Goal: Task Accomplishment & Management: Use online tool/utility

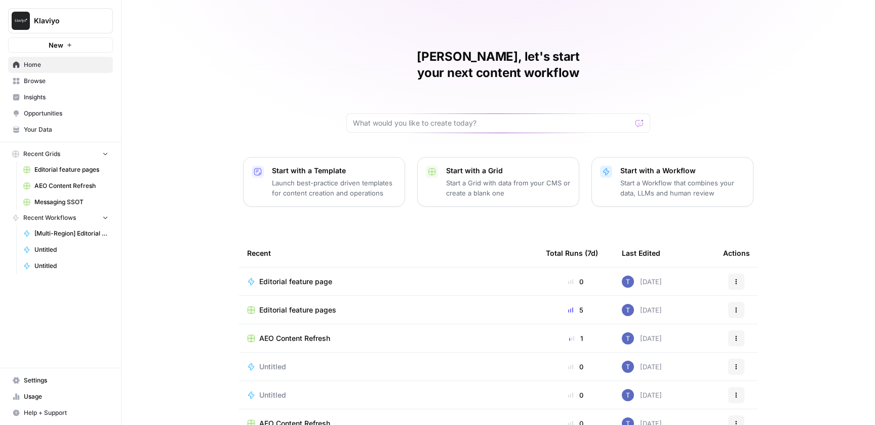
click at [50, 93] on span "Insights" at bounding box center [66, 97] width 85 height 9
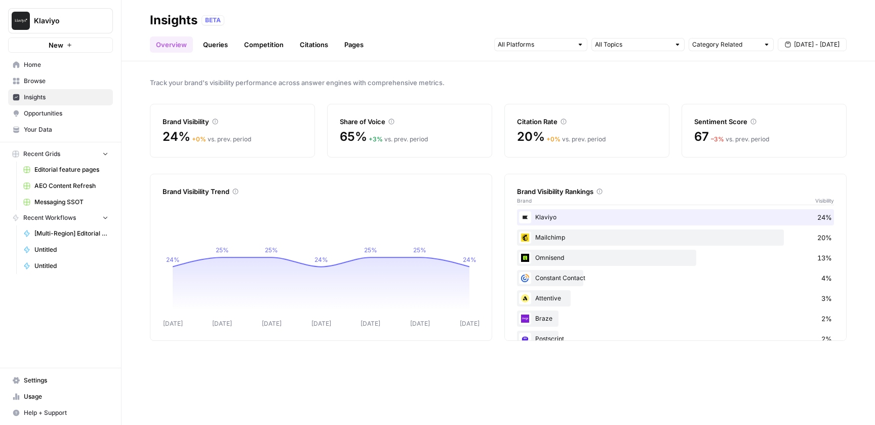
click at [213, 46] on link "Queries" at bounding box center [215, 44] width 37 height 16
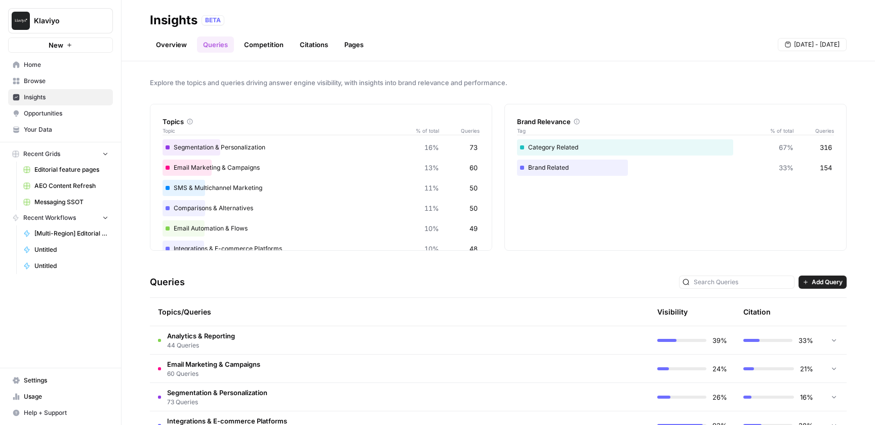
click at [62, 116] on span "Opportunities" at bounding box center [66, 113] width 85 height 9
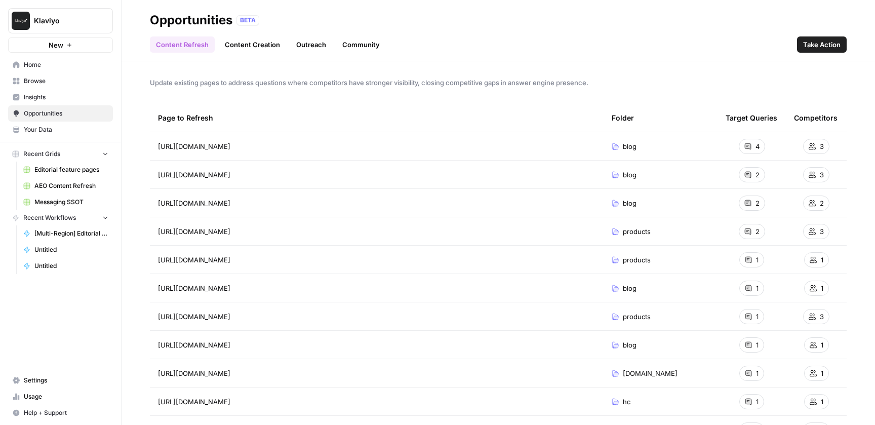
click at [72, 186] on span "AEO Content Refresh" at bounding box center [71, 185] width 74 height 9
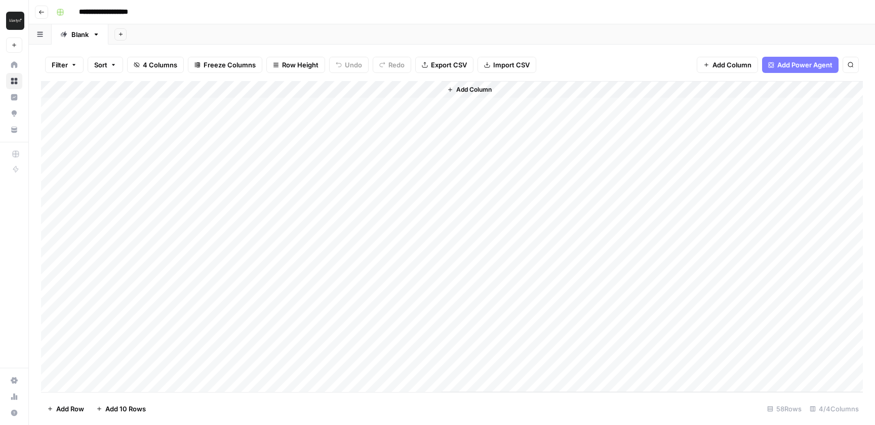
click at [454, 18] on div "**********" at bounding box center [458, 12] width 813 height 16
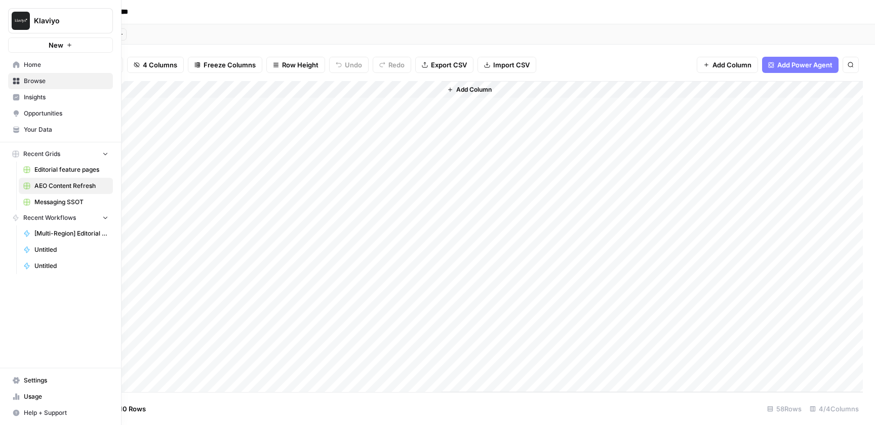
click at [72, 170] on span "Editorial feature pages" at bounding box center [71, 169] width 74 height 9
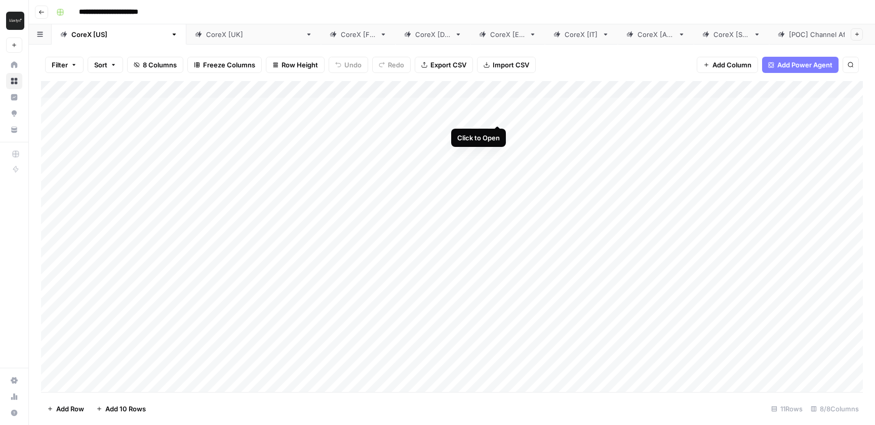
click at [496, 106] on div "Add Column" at bounding box center [452, 236] width 822 height 311
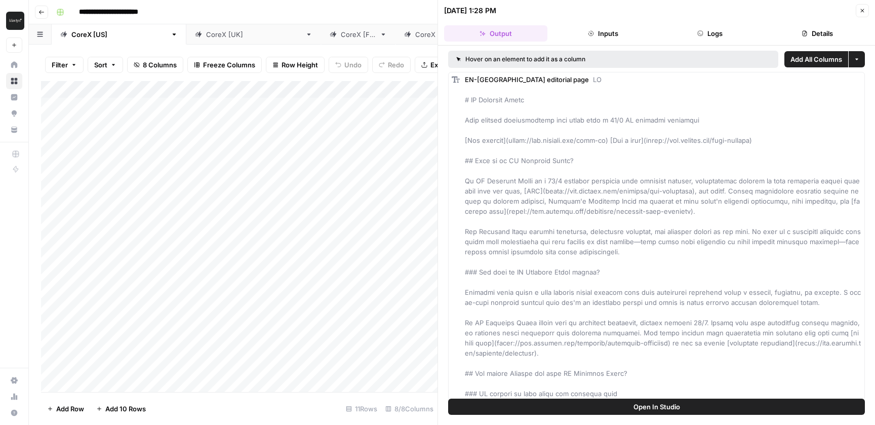
click at [710, 26] on button "Logs" at bounding box center [710, 33] width 103 height 16
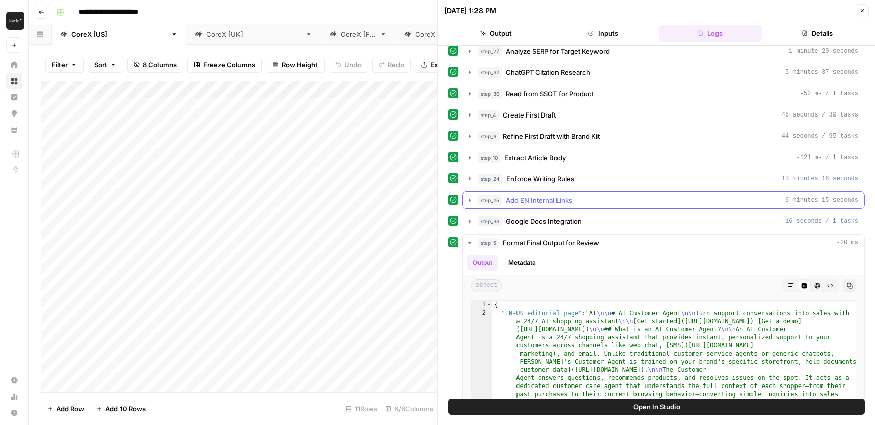
scroll to position [108, 0]
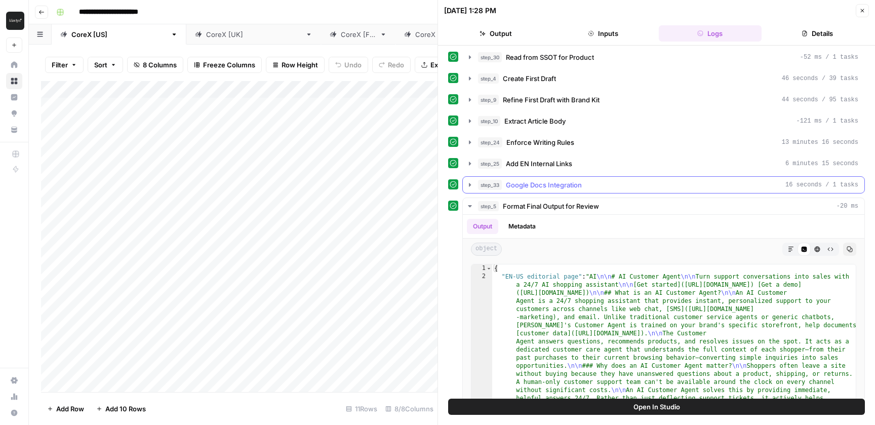
click at [470, 184] on icon "button" at bounding box center [470, 185] width 2 height 4
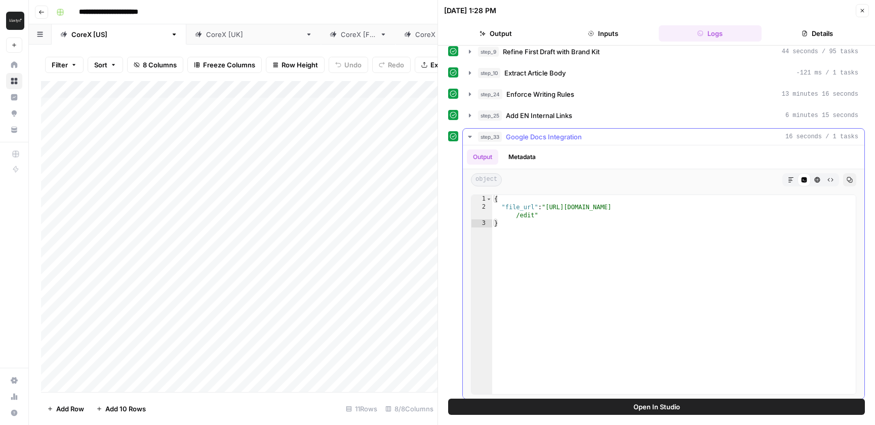
scroll to position [146, 0]
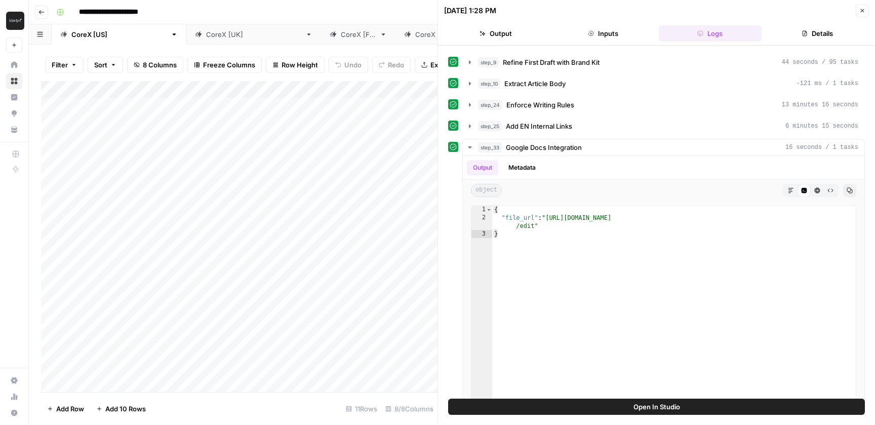
click at [861, 12] on icon "button" at bounding box center [862, 11] width 6 height 6
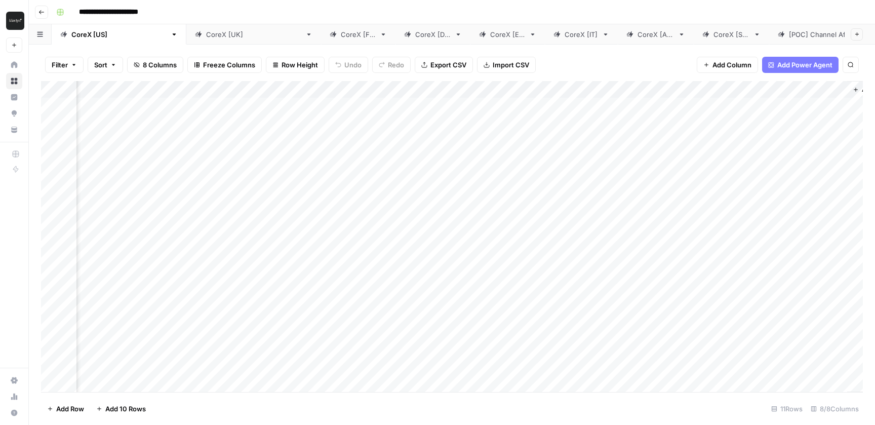
scroll to position [0, 259]
click at [186, 39] on link "CoreX [[GEOGRAPHIC_DATA]]" at bounding box center [253, 34] width 135 height 20
click at [431, 90] on div "Add Column" at bounding box center [452, 124] width 822 height 86
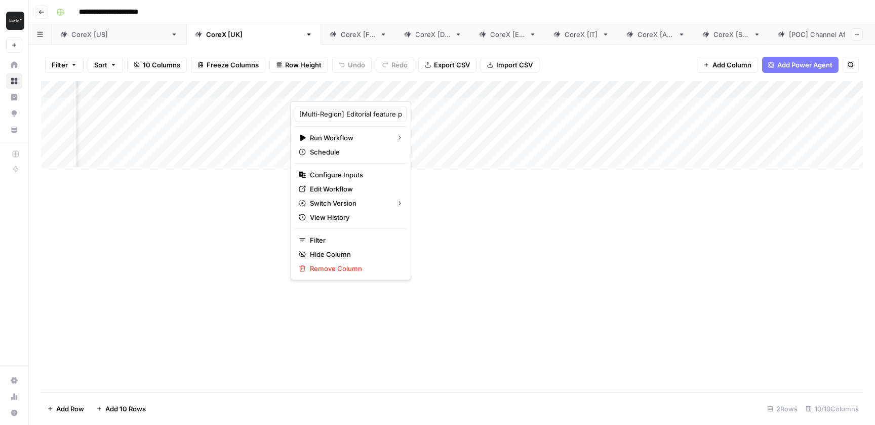
click at [449, 191] on div "Add Column" at bounding box center [452, 236] width 822 height 311
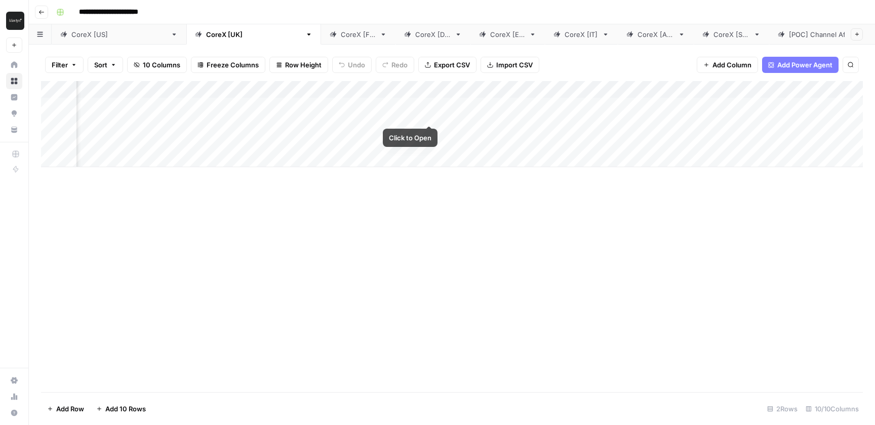
click at [429, 107] on div "Add Column" at bounding box center [452, 124] width 822 height 86
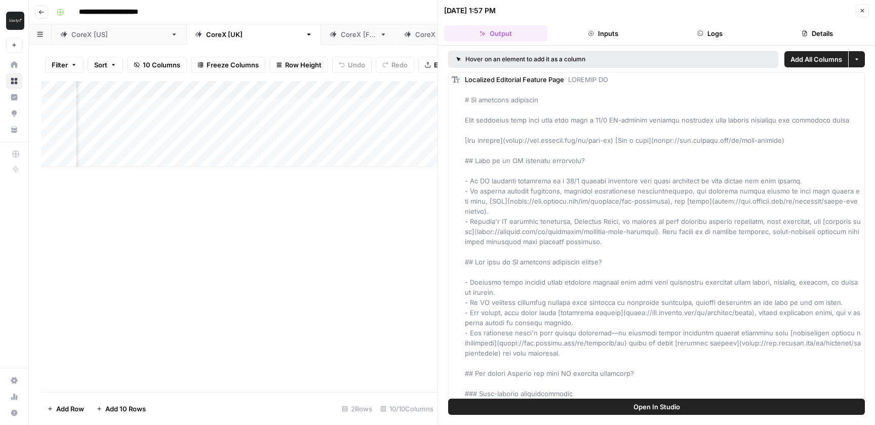
click at [710, 34] on button "Logs" at bounding box center [710, 33] width 103 height 16
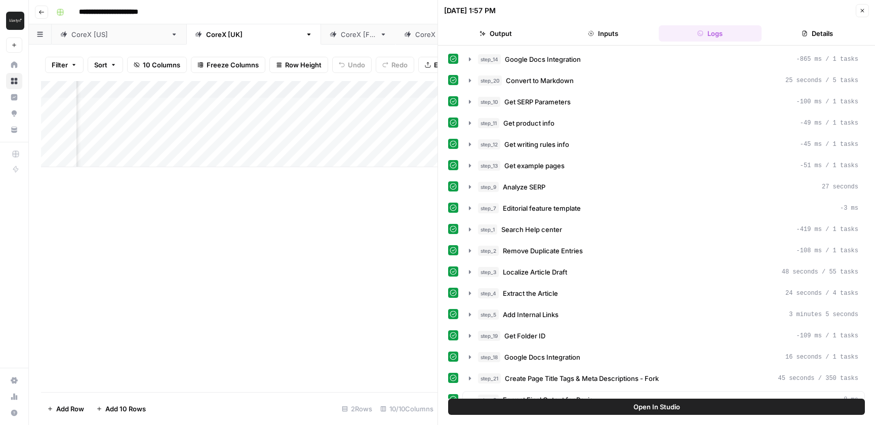
click at [864, 12] on icon "button" at bounding box center [862, 11] width 6 height 6
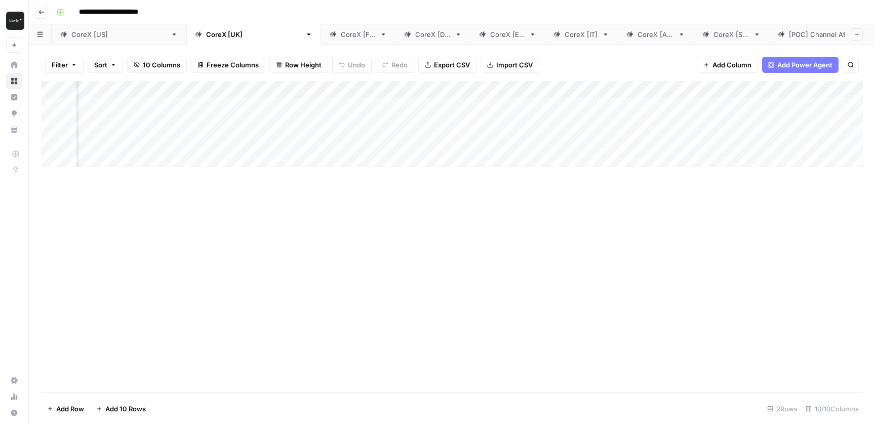
click at [82, 39] on div "CoreX [[GEOGRAPHIC_DATA]]" at bounding box center [118, 34] width 95 height 10
click at [206, 33] on div "CoreX [[GEOGRAPHIC_DATA]]" at bounding box center [253, 34] width 95 height 10
click at [341, 36] on div "CoreX [FR]" at bounding box center [358, 34] width 35 height 10
click at [86, 38] on div "CoreX [[GEOGRAPHIC_DATA]]" at bounding box center [118, 34] width 95 height 10
click at [628, 62] on div "Filter Sort 8 Columns Freeze Columns Row Height Undo Redo Export CSV Import CSV…" at bounding box center [452, 65] width 822 height 32
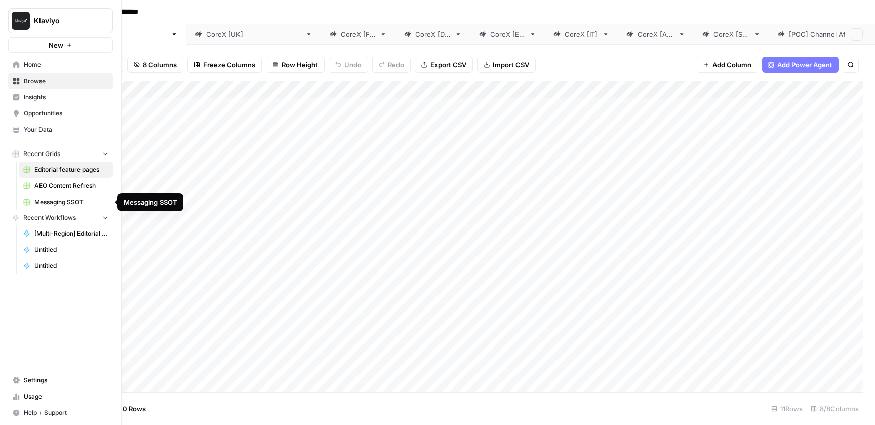
click at [68, 201] on span "Messaging SSOT" at bounding box center [71, 202] width 74 height 9
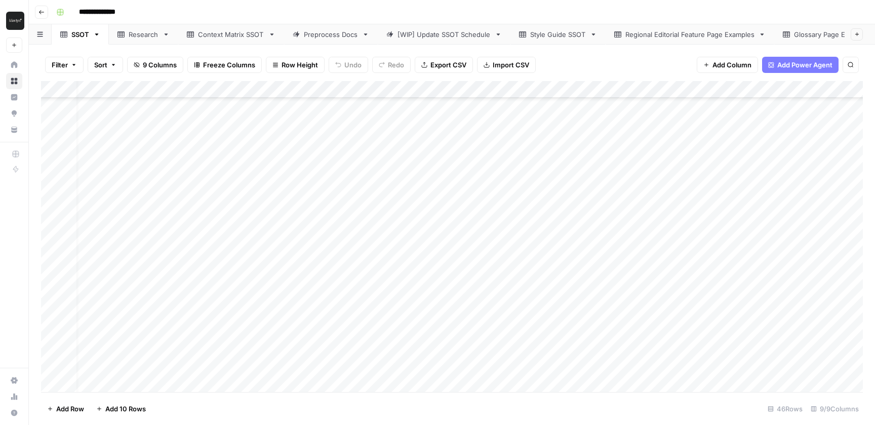
scroll to position [201, 0]
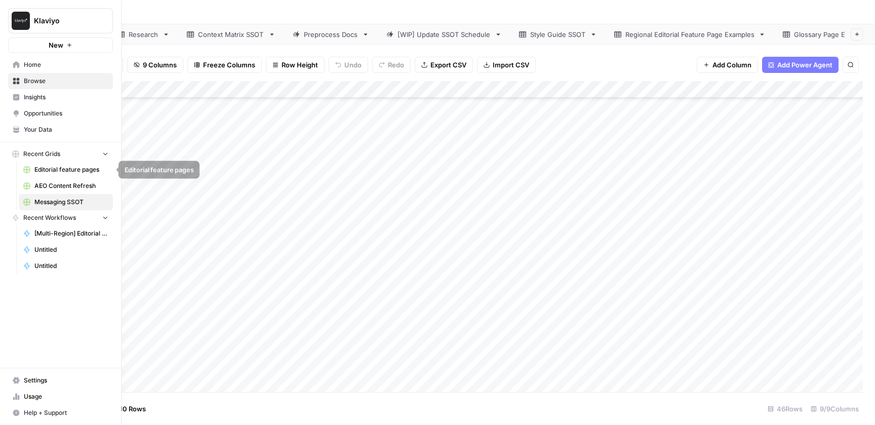
click at [58, 169] on span "Editorial feature pages" at bounding box center [71, 169] width 74 height 9
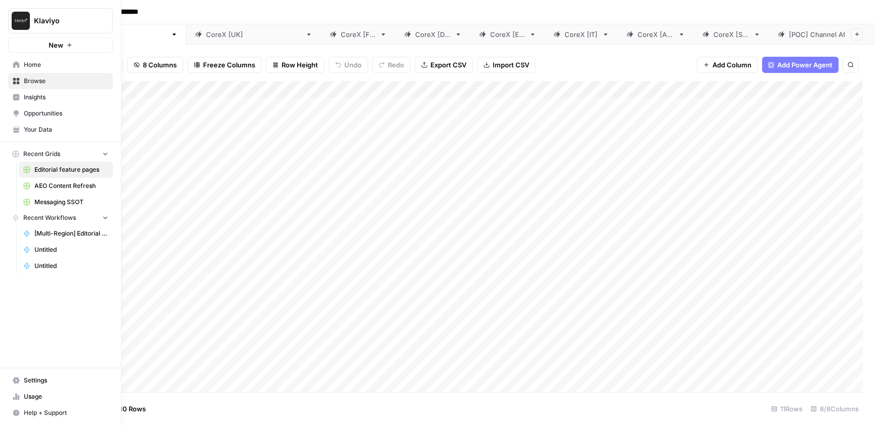
click at [60, 198] on span "Messaging SSOT" at bounding box center [71, 202] width 74 height 9
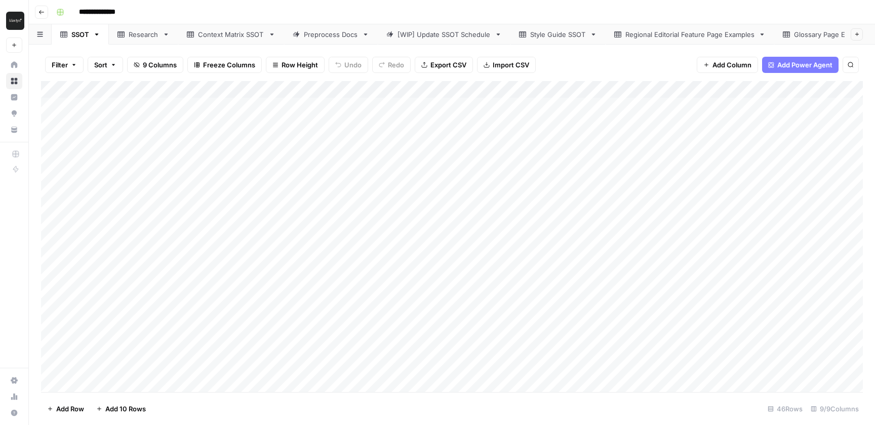
click at [650, 40] on link "Regional Editorial Feature Page Examples" at bounding box center [690, 34] width 169 height 20
click at [555, 38] on div "Style Guide SSOT" at bounding box center [558, 34] width 56 height 10
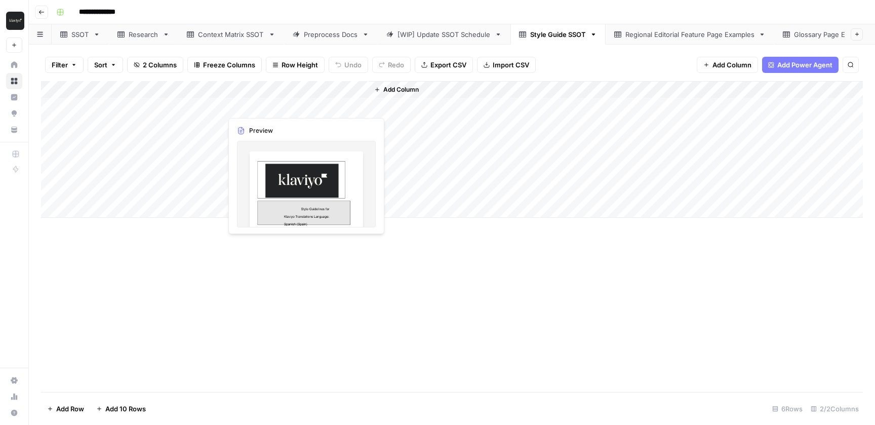
click at [301, 102] on div "Add Column" at bounding box center [452, 149] width 822 height 137
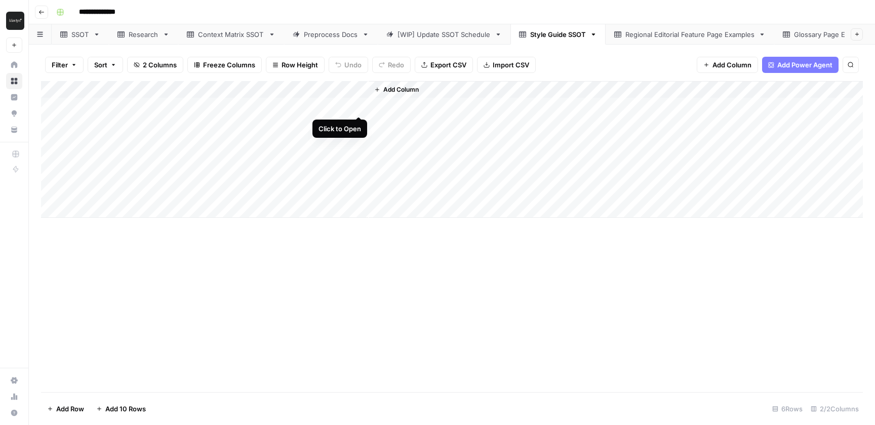
click at [359, 103] on div "Add Column" at bounding box center [452, 149] width 822 height 137
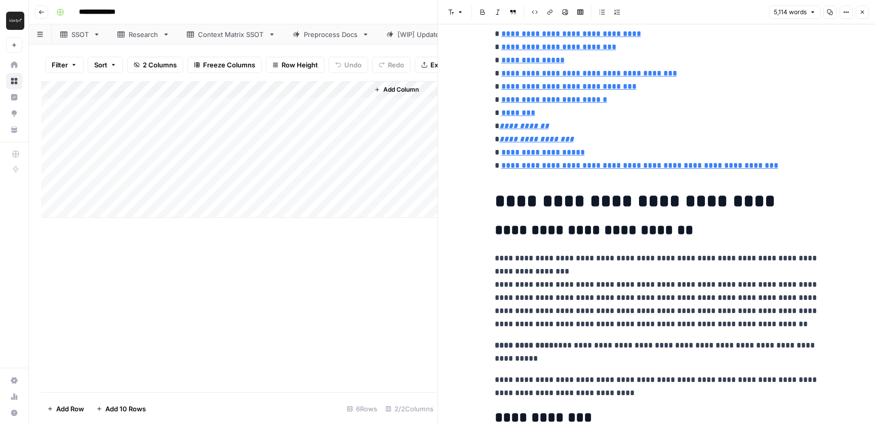
scroll to position [1203, 0]
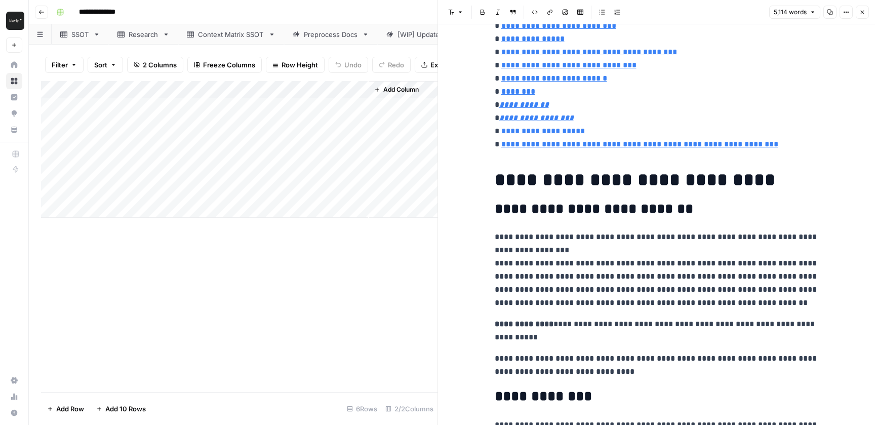
click at [701, 215] on h2 "**********" at bounding box center [657, 209] width 324 height 16
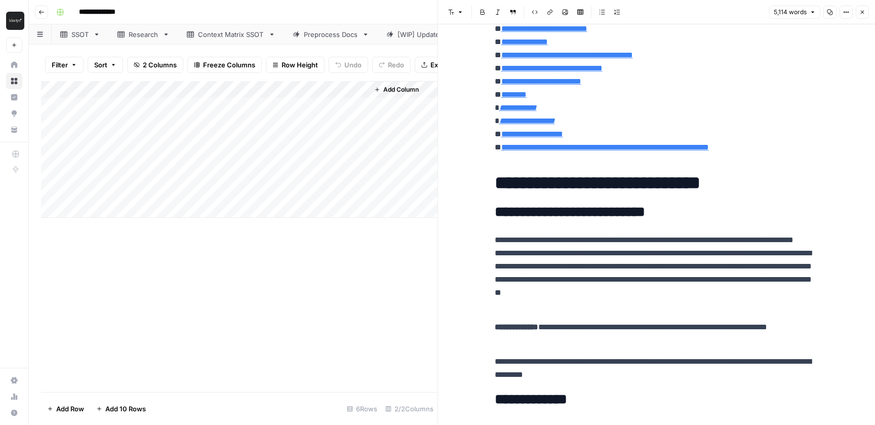
click at [660, 257] on p "**********" at bounding box center [657, 272] width 324 height 79
click at [75, 37] on div "SSOT" at bounding box center [80, 34] width 18 height 10
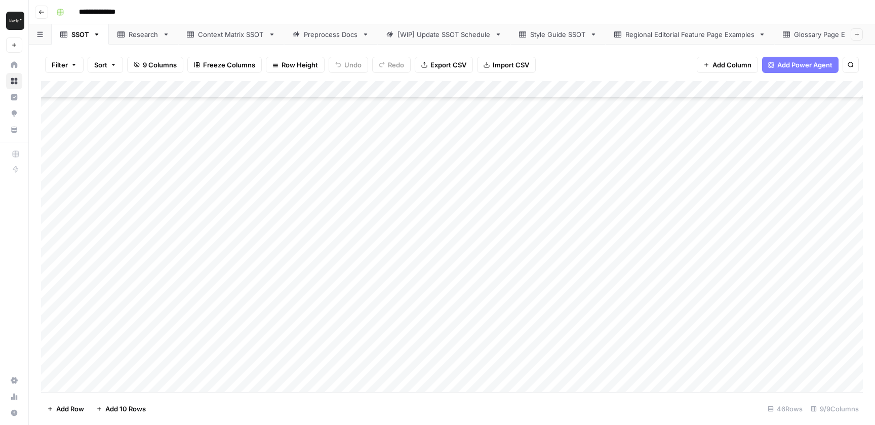
scroll to position [122, 0]
click at [758, 177] on div "Add Column" at bounding box center [452, 236] width 822 height 311
click at [703, 174] on div "Add Column" at bounding box center [452, 236] width 822 height 311
click at [735, 170] on div "Add Column" at bounding box center [452, 236] width 822 height 311
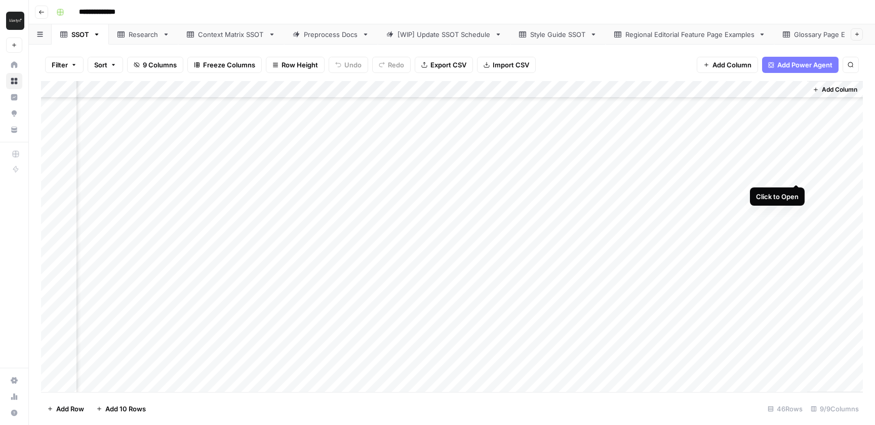
click at [796, 171] on div "Add Column" at bounding box center [452, 236] width 822 height 311
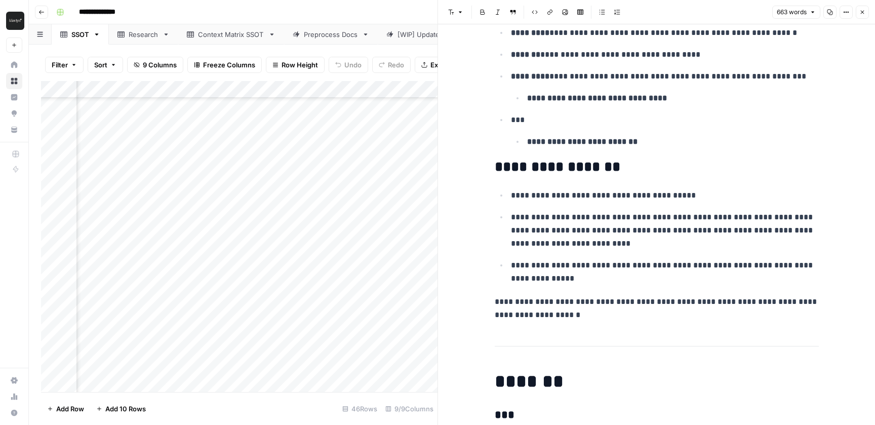
scroll to position [1617, 0]
drag, startPoint x: 494, startPoint y: 169, endPoint x: 606, endPoint y: 313, distance: 182.6
click at [653, 311] on p "**********" at bounding box center [657, 309] width 324 height 26
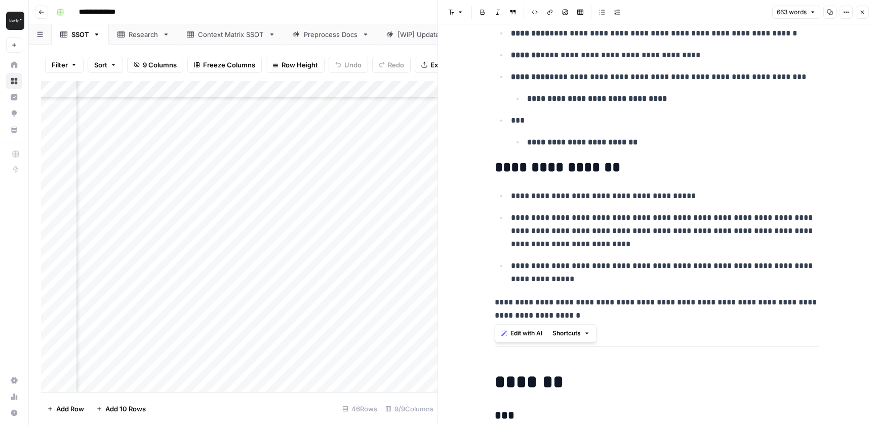
drag, startPoint x: 495, startPoint y: 165, endPoint x: 627, endPoint y: 345, distance: 223.6
click at [621, 318] on p "**********" at bounding box center [657, 309] width 324 height 26
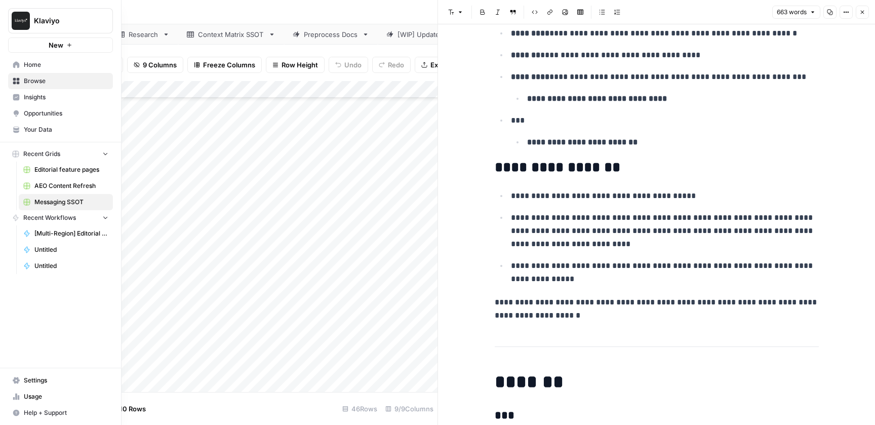
click at [15, 62] on icon at bounding box center [16, 64] width 7 height 7
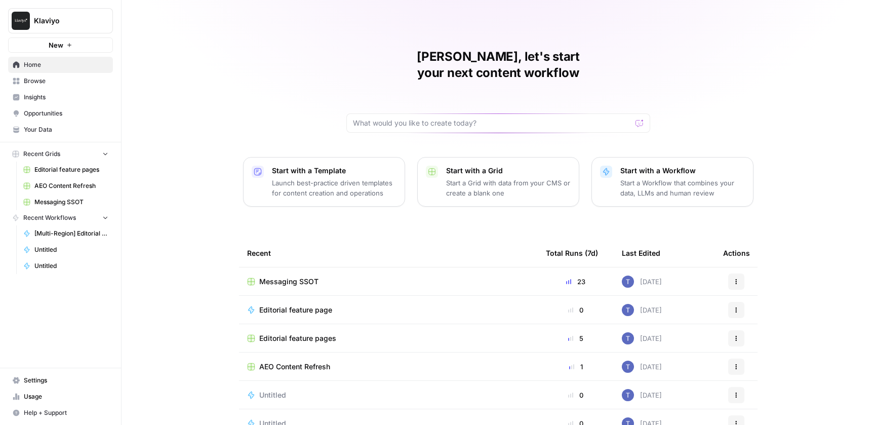
click at [62, 80] on span "Browse" at bounding box center [66, 80] width 85 height 9
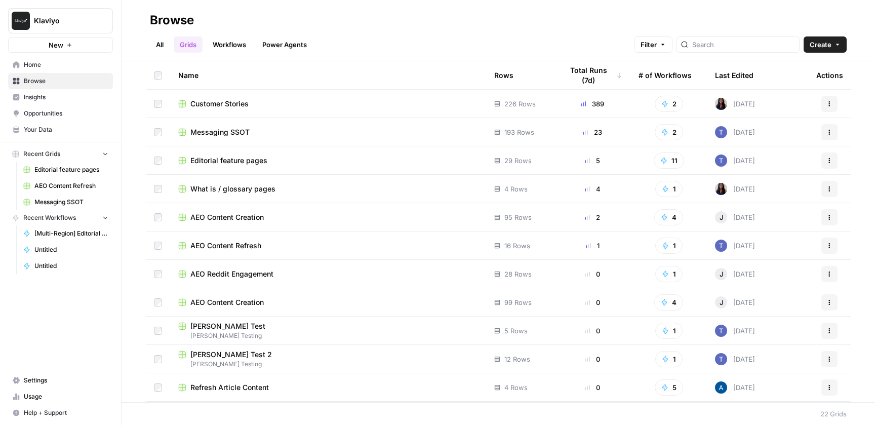
click at [158, 49] on link "All" at bounding box center [160, 44] width 20 height 16
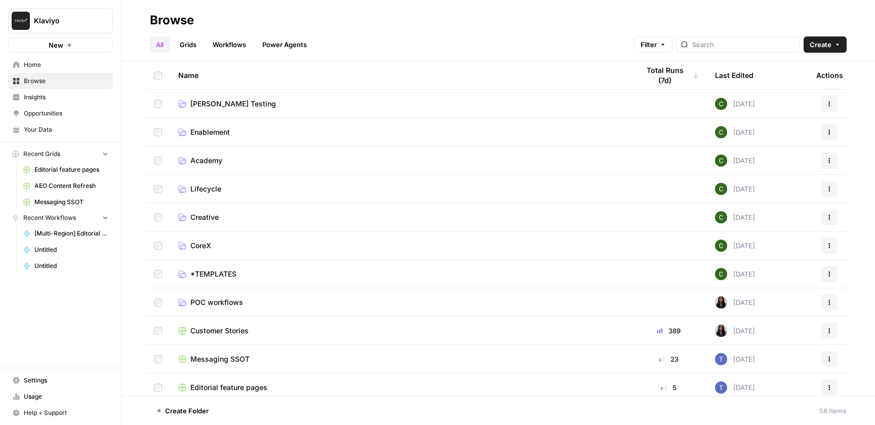
click at [267, 22] on div "Browse" at bounding box center [498, 20] width 697 height 16
click at [68, 63] on span "Home" at bounding box center [66, 64] width 85 height 9
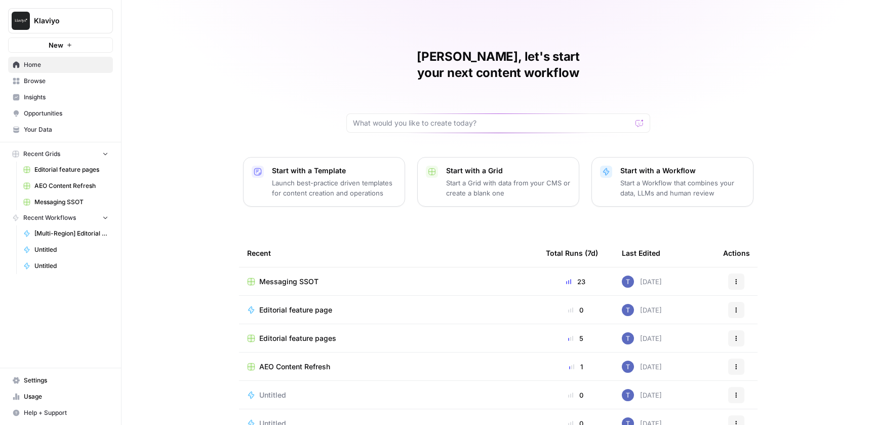
click at [289, 333] on span "Editorial feature pages" at bounding box center [297, 338] width 77 height 10
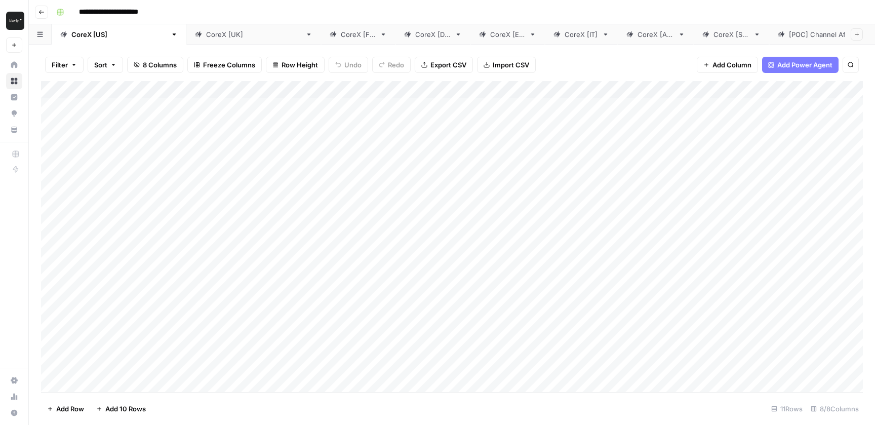
click at [499, 88] on div "Add Column" at bounding box center [452, 236] width 822 height 311
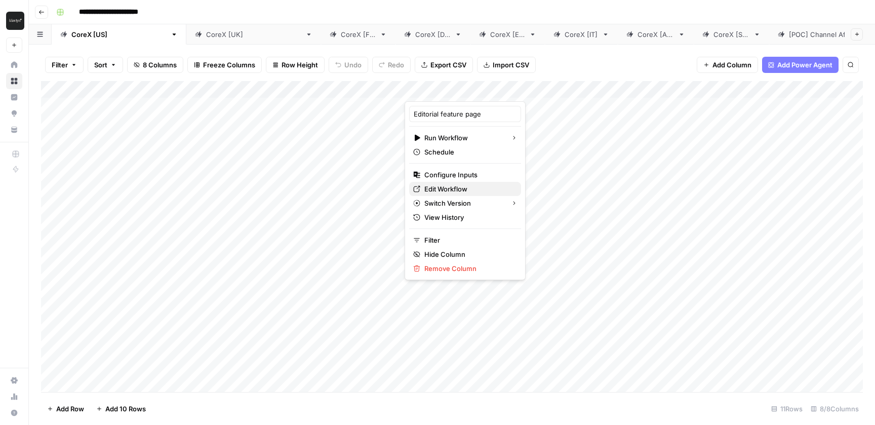
click at [454, 190] on span "Edit Workflow" at bounding box center [468, 189] width 89 height 10
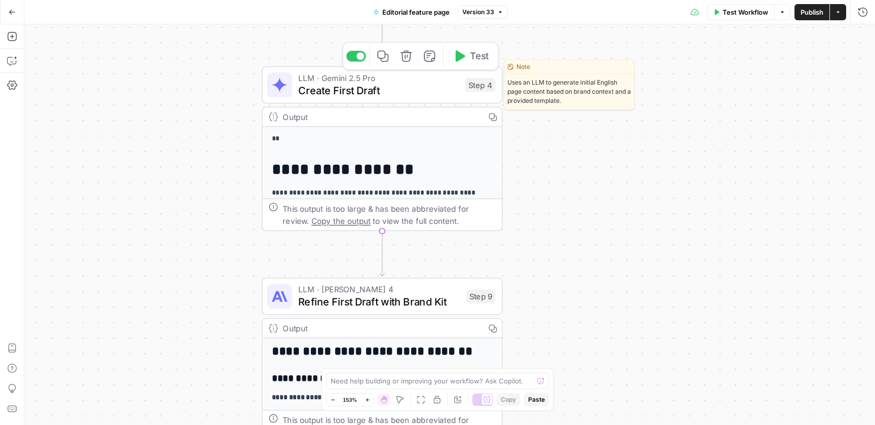
click at [402, 89] on span "Create First Draft" at bounding box center [378, 91] width 161 height 16
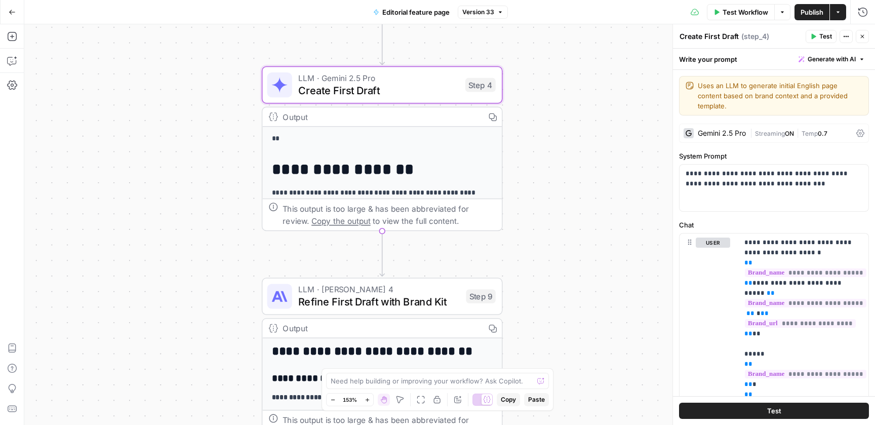
click at [720, 129] on div "Gemini 2.5 Pro | Streaming ON | Temp 0.7" at bounding box center [774, 133] width 190 height 19
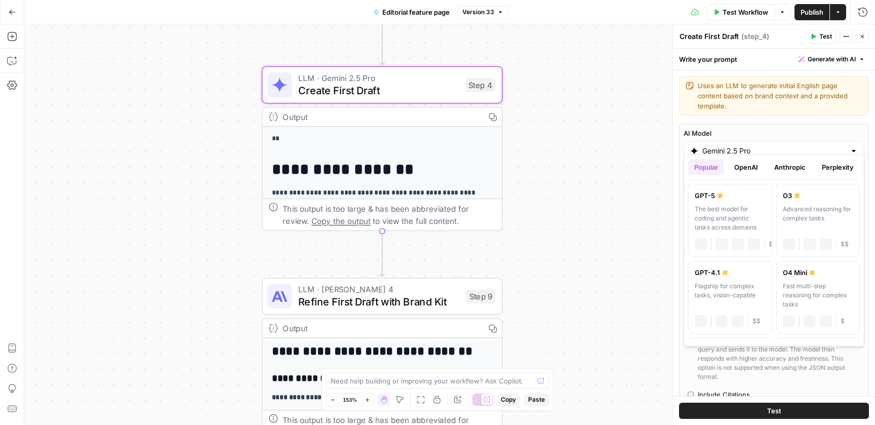
click at [728, 146] on input "Gemini 2.5 Pro" at bounding box center [773, 151] width 143 height 10
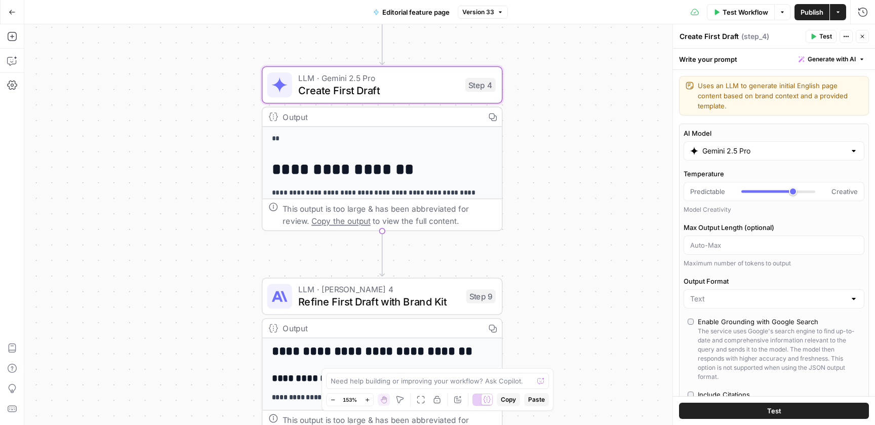
click at [584, 199] on div "**********" at bounding box center [449, 224] width 851 height 401
